Goal: Use online tool/utility: Utilize a website feature to perform a specific function

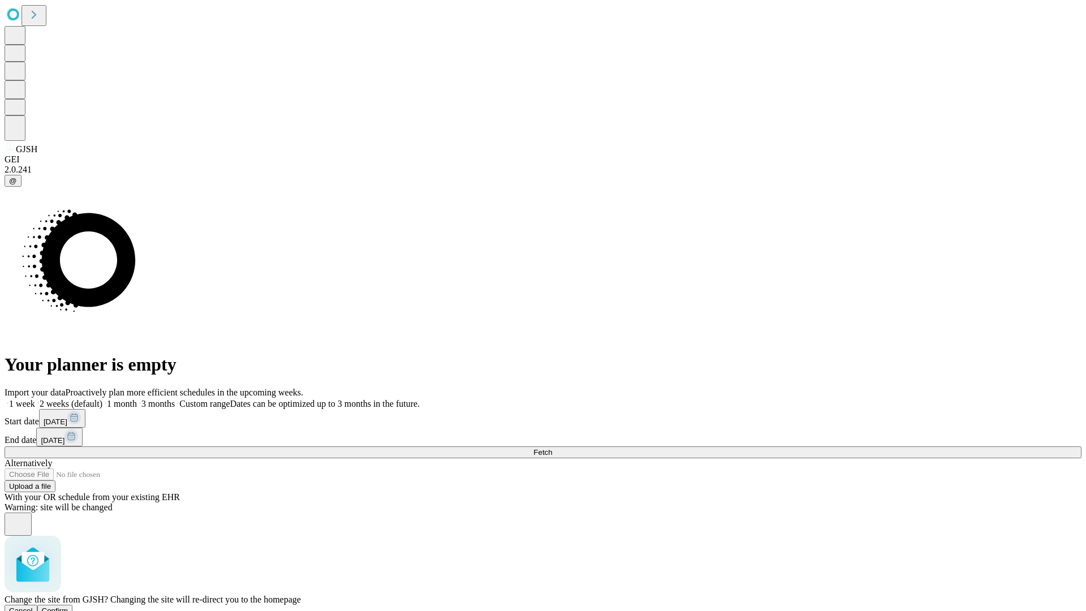
click at [68, 606] on span "Confirm" at bounding box center [55, 610] width 27 height 8
click at [137, 399] on label "1 month" at bounding box center [119, 404] width 34 height 10
click at [552, 448] on span "Fetch" at bounding box center [542, 452] width 19 height 8
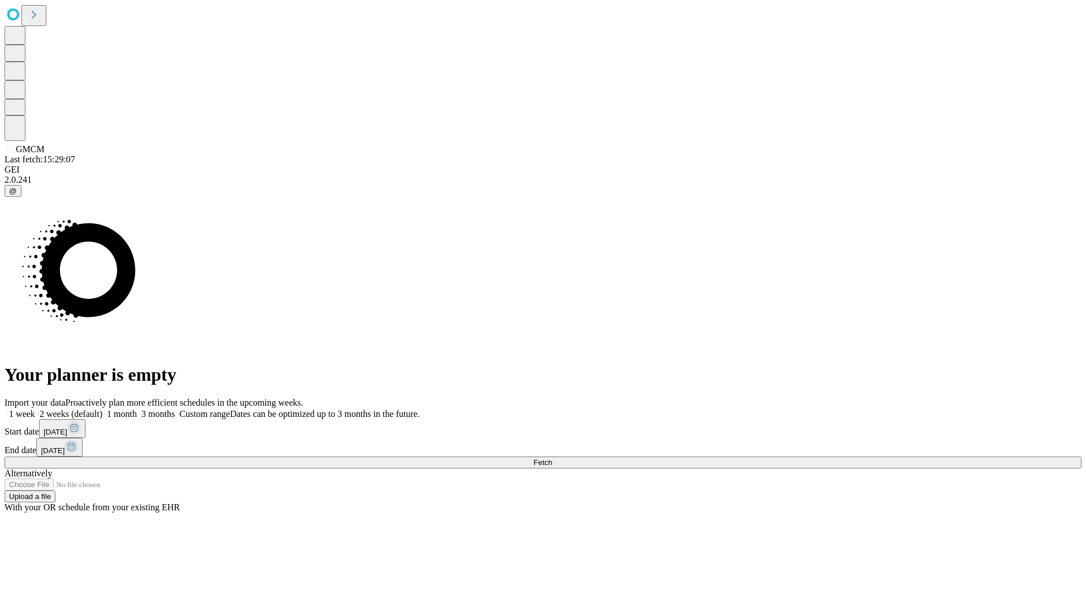
click at [137, 409] on label "1 month" at bounding box center [119, 414] width 34 height 10
click at [552, 458] on span "Fetch" at bounding box center [542, 462] width 19 height 8
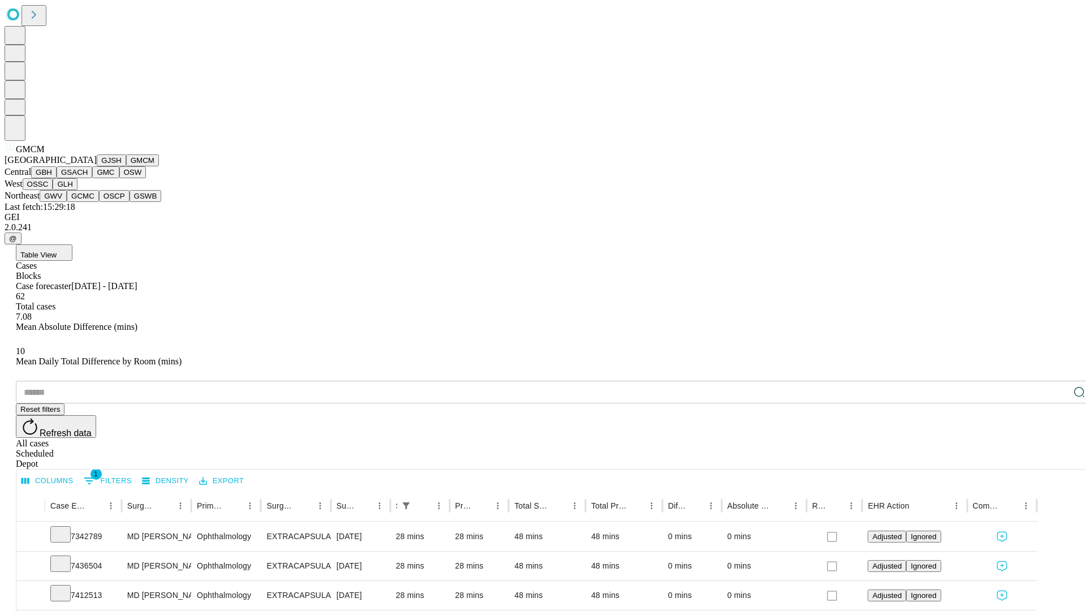
click at [57, 178] on button "GBH" at bounding box center [43, 172] width 25 height 12
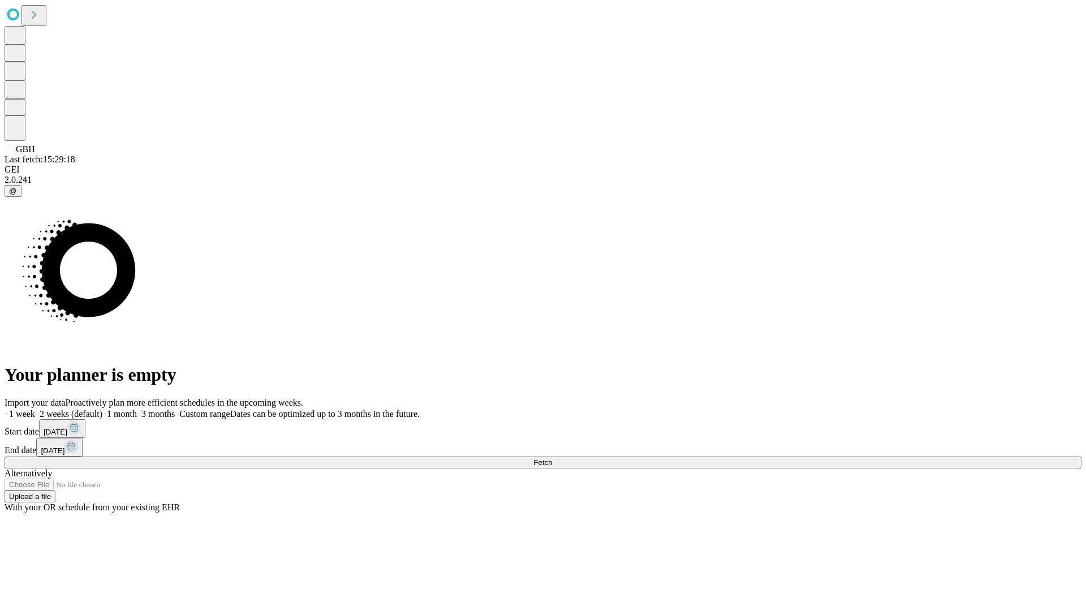
click at [137, 409] on label "1 month" at bounding box center [119, 414] width 34 height 10
click at [552, 458] on span "Fetch" at bounding box center [542, 462] width 19 height 8
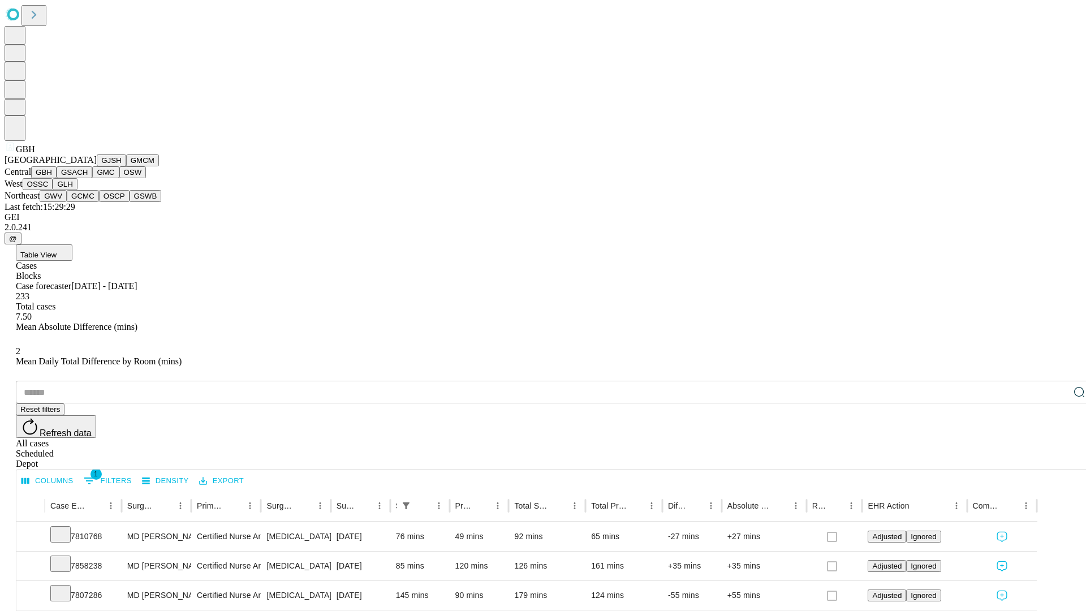
click at [88, 178] on button "GSACH" at bounding box center [75, 172] width 36 height 12
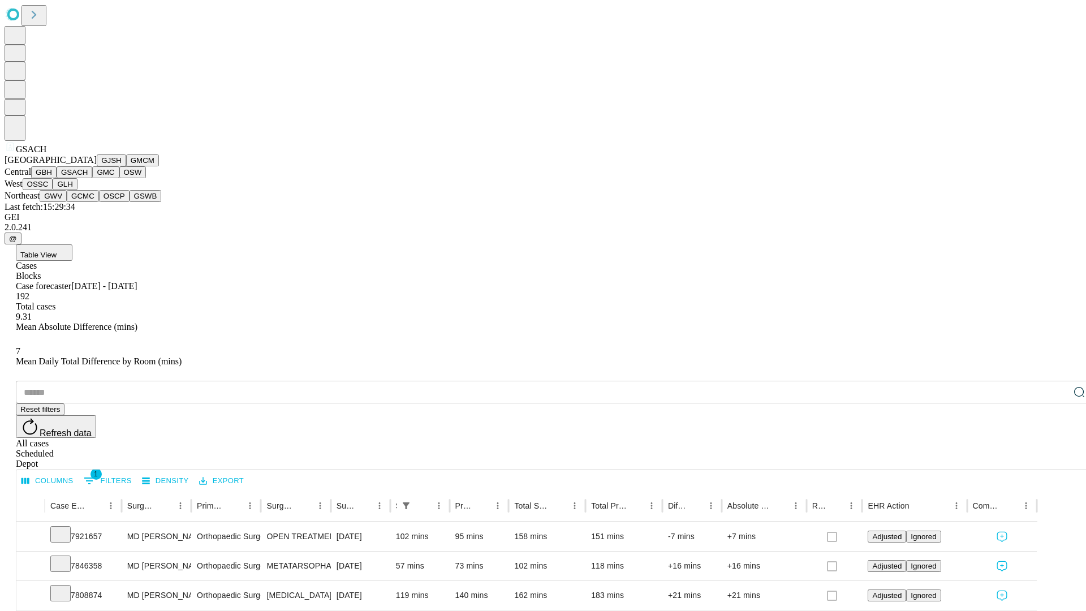
click at [92, 178] on button "GMC" at bounding box center [105, 172] width 27 height 12
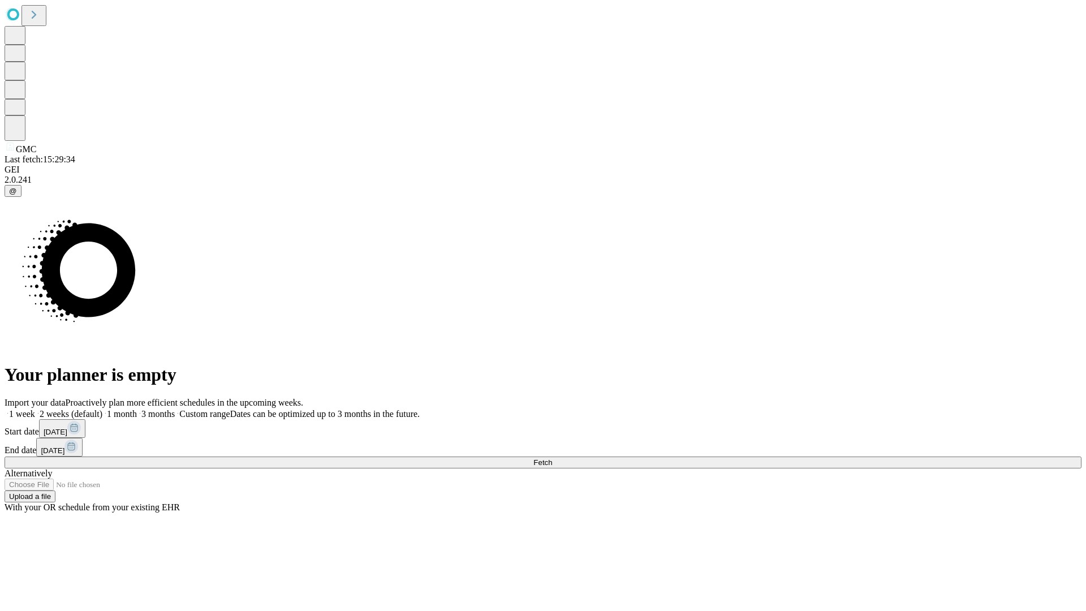
click at [137, 409] on label "1 month" at bounding box center [119, 414] width 34 height 10
click at [552, 458] on span "Fetch" at bounding box center [542, 462] width 19 height 8
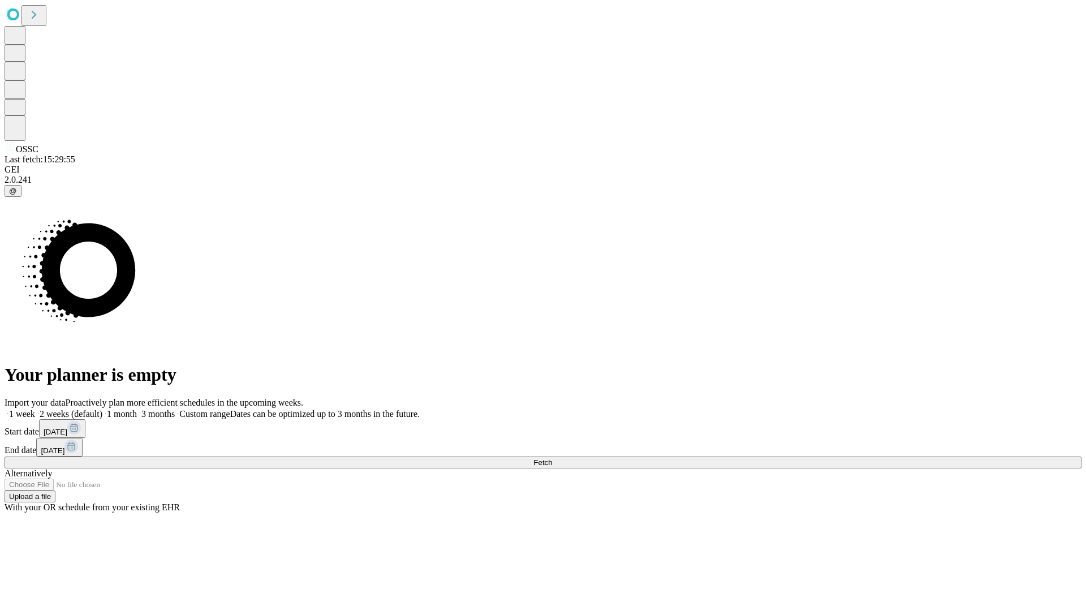
click at [137, 409] on label "1 month" at bounding box center [119, 414] width 34 height 10
click at [552, 458] on span "Fetch" at bounding box center [542, 462] width 19 height 8
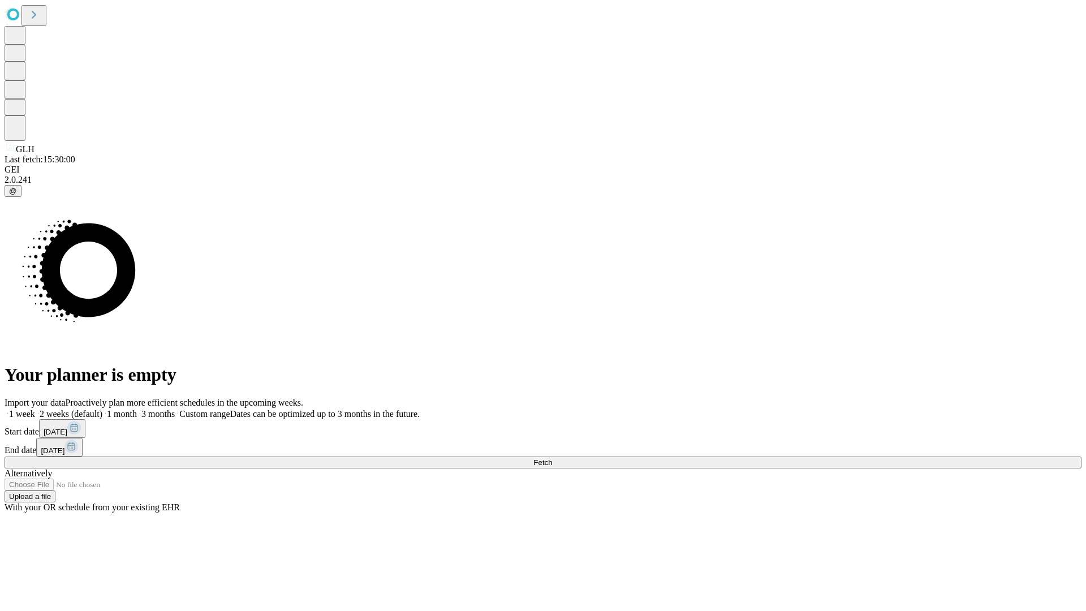
click at [137, 409] on label "1 month" at bounding box center [119, 414] width 34 height 10
click at [552, 458] on span "Fetch" at bounding box center [542, 462] width 19 height 8
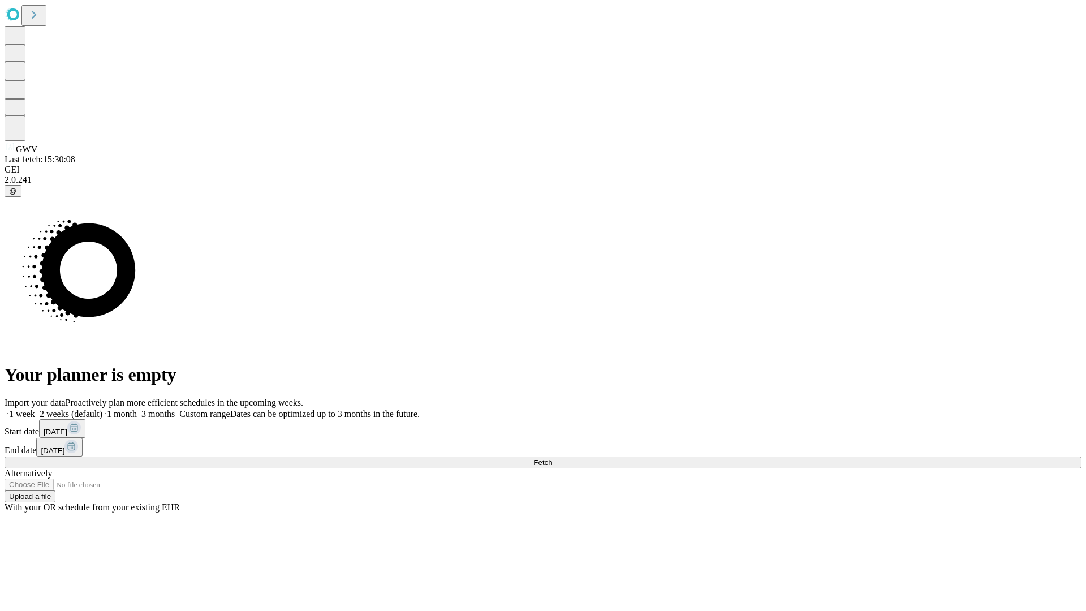
click at [137, 409] on label "1 month" at bounding box center [119, 414] width 34 height 10
click at [552, 458] on span "Fetch" at bounding box center [542, 462] width 19 height 8
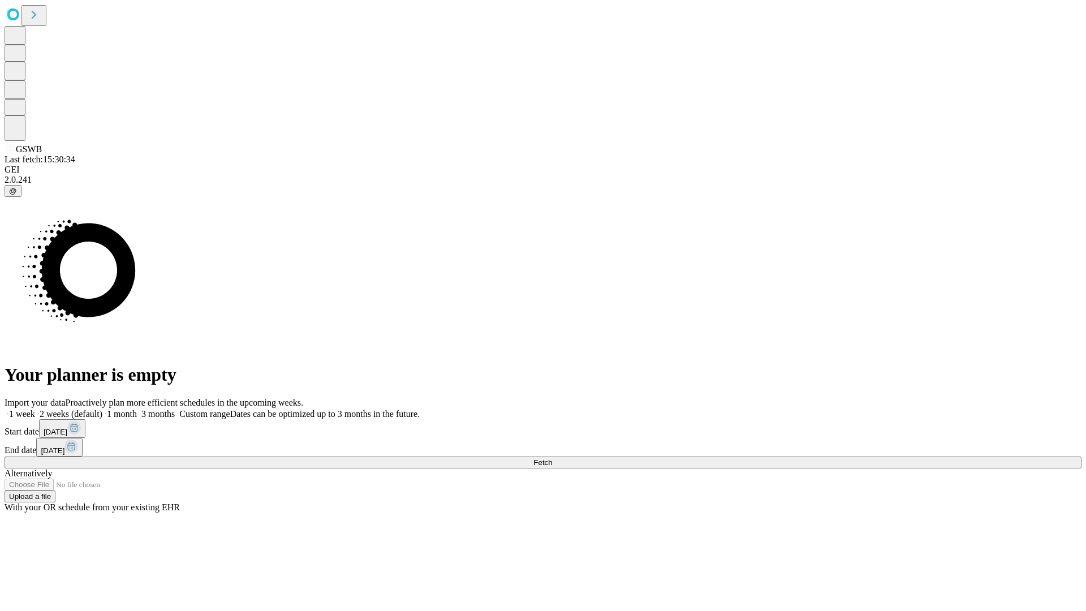
click at [137, 409] on label "1 month" at bounding box center [119, 414] width 34 height 10
click at [552, 458] on span "Fetch" at bounding box center [542, 462] width 19 height 8
